Goal: Register for event/course

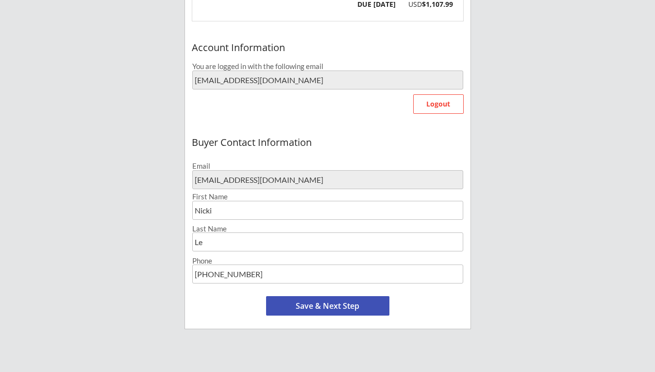
scroll to position [202, 0]
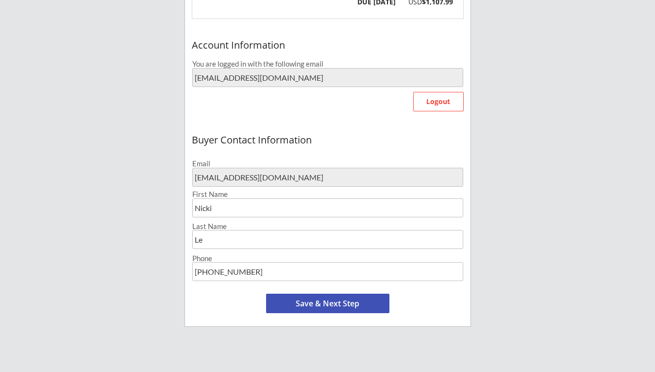
click at [332, 303] on button "Save & Next Step" at bounding box center [327, 302] width 123 height 19
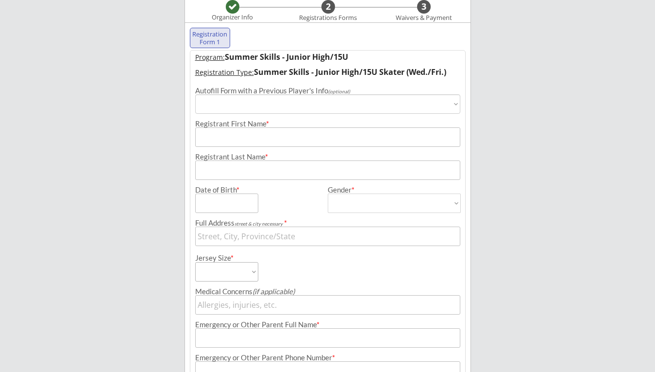
scroll to position [74, 0]
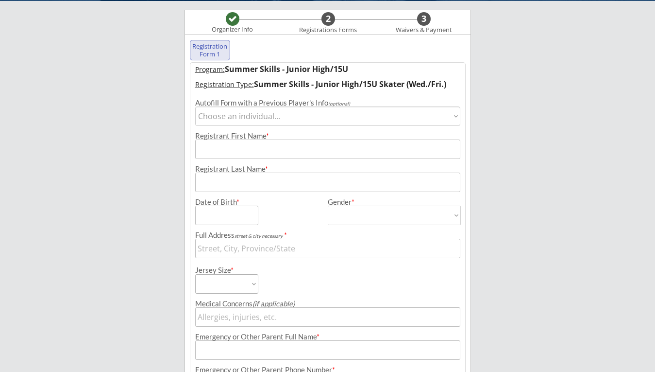
select select ""1348695171700984260__LOOKUP__1718758770892x180918973675339780""
type input "[PERSON_NAME]"
type input "Le"
type input "[DATE]"
type input "[STREET_ADDRESS][PERSON_NAME]"
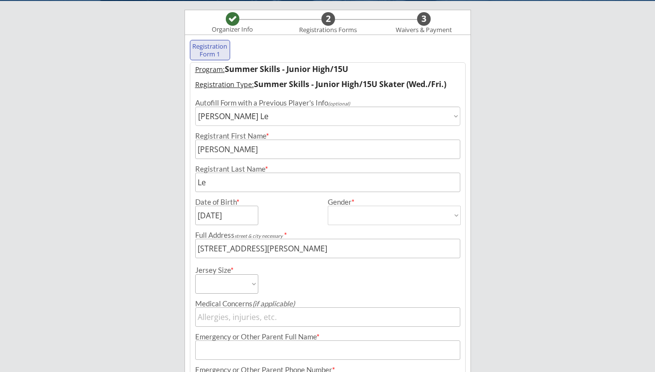
type input "[DEMOGRAPHIC_DATA]"
select select ""[DEMOGRAPHIC_DATA]""
type input "Nicki le"
type input "[PHONE_NUMBER]"
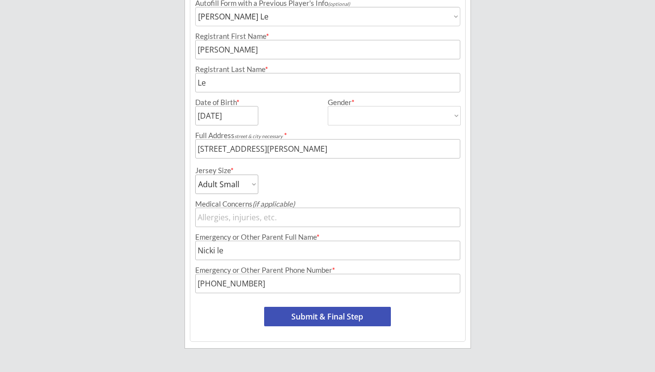
scroll to position [191, 0]
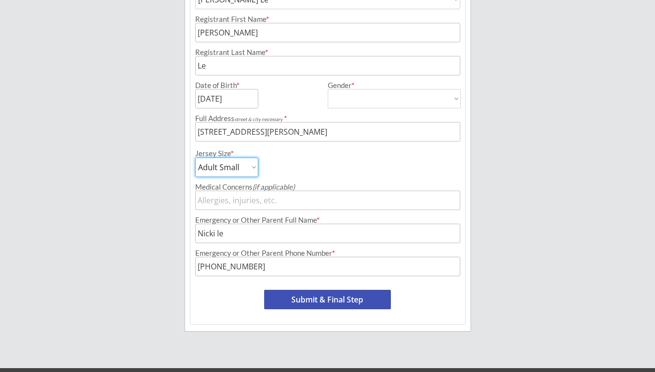
select select ""Adult Medium""
click at [310, 302] on button "Submit & Final Step" at bounding box center [327, 299] width 127 height 19
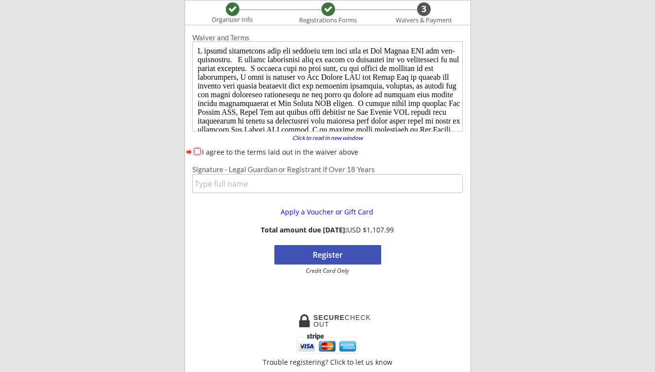
scroll to position [0, 0]
click at [311, 186] on input "input" at bounding box center [327, 183] width 271 height 19
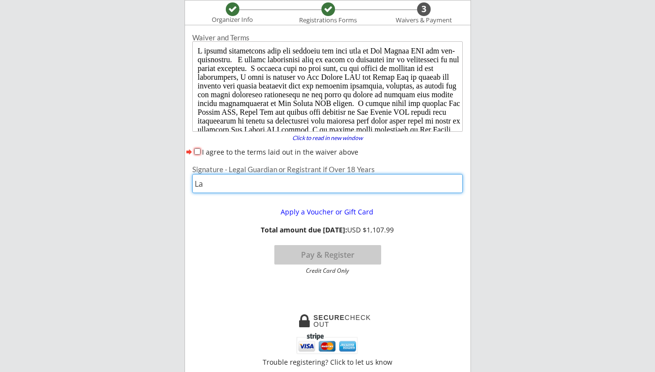
type input "L"
type input "[PERSON_NAME]"
click at [194, 149] on input "I agree to the terms laid out in the waiver above" at bounding box center [197, 151] width 6 height 6
checkbox input "true"
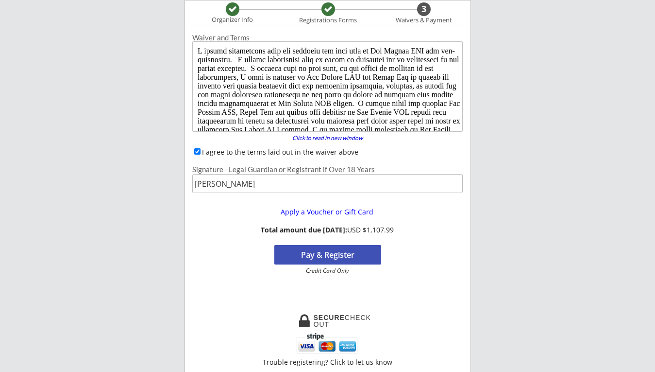
click at [323, 253] on button "Pay & Register" at bounding box center [327, 254] width 107 height 19
